Goal: Find contact information: Find contact information

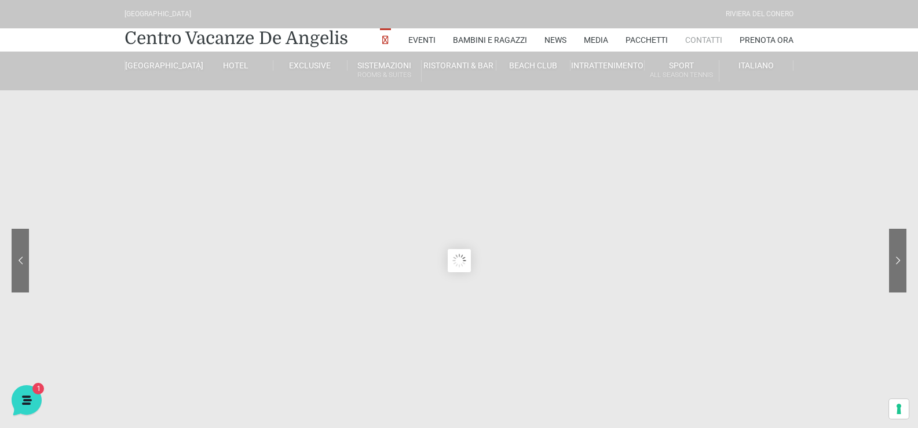
click at [702, 35] on link "Contatti" at bounding box center [703, 39] width 37 height 23
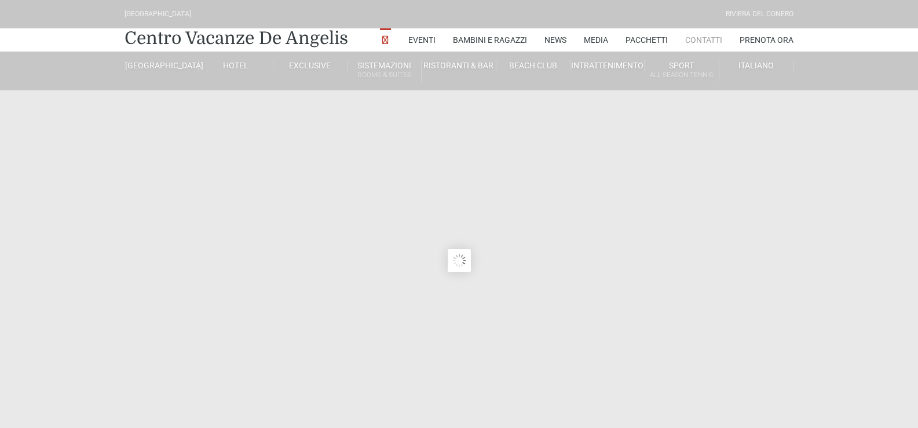
click at [711, 36] on link "Contatti" at bounding box center [703, 39] width 37 height 23
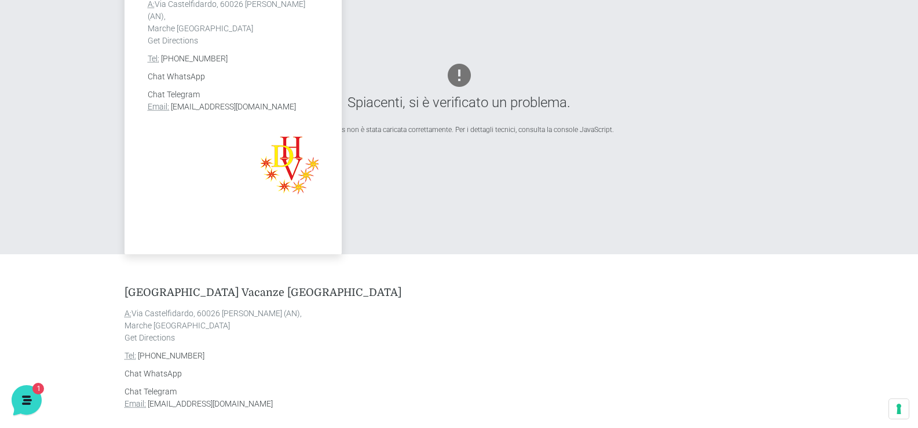
scroll to position [649, 0]
